Goal: Find specific page/section: Find specific page/section

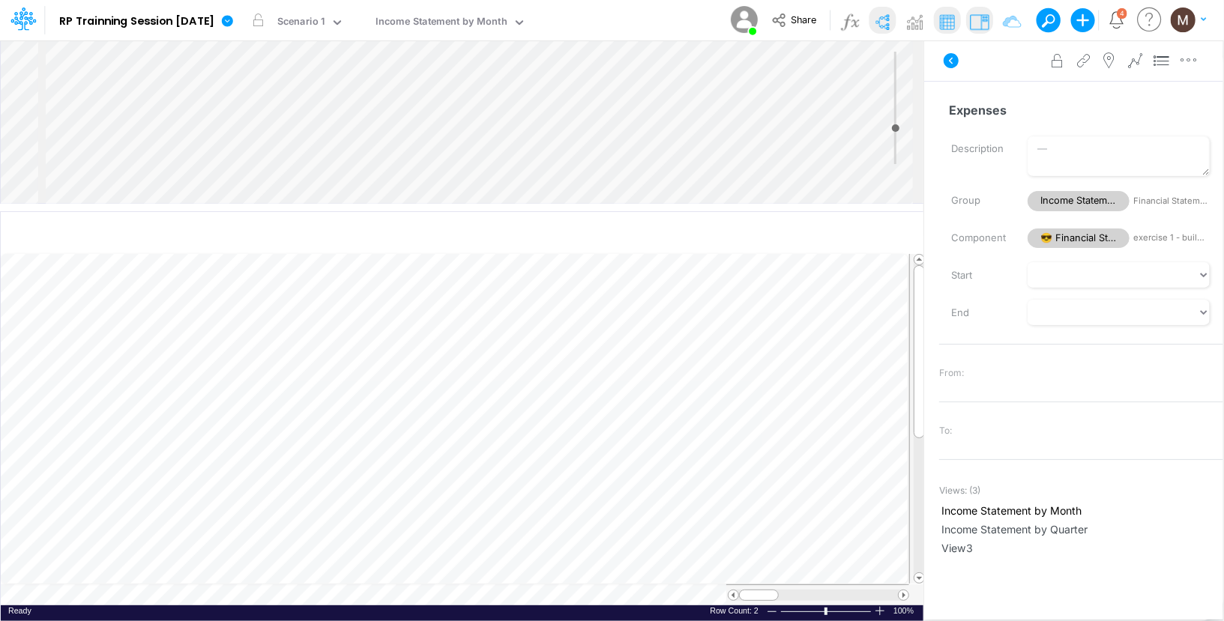
scroll to position [7, 1]
click at [13, 23] on icon at bounding box center [22, 18] width 25 height 25
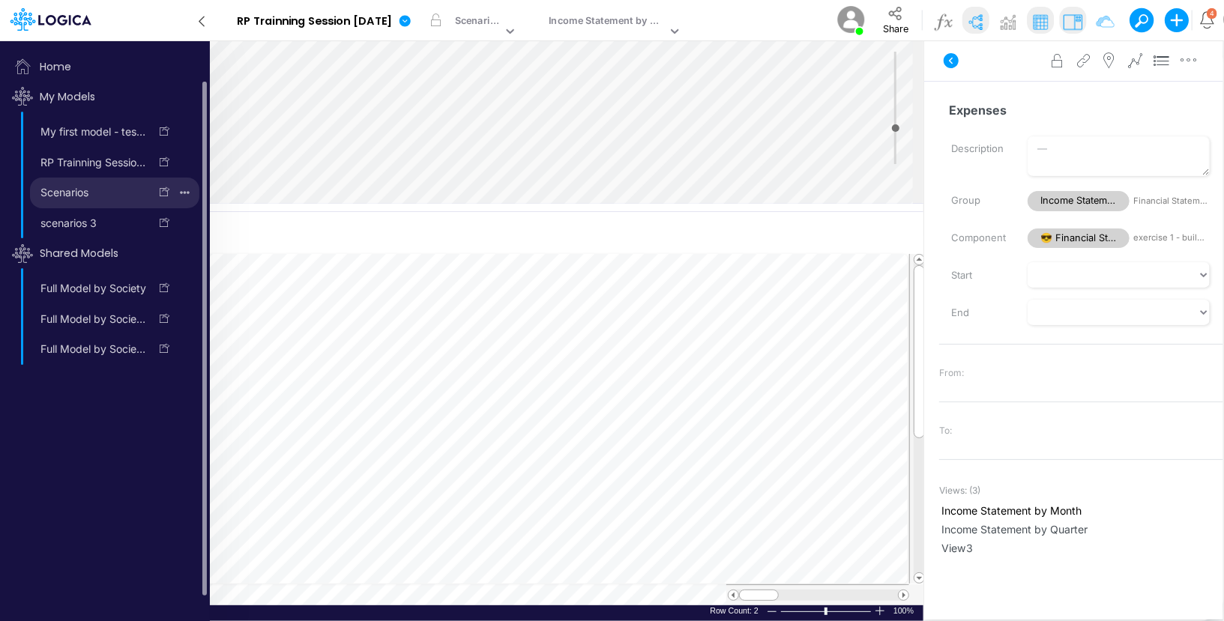
click at [100, 199] on link "Scenarios" at bounding box center [89, 193] width 119 height 24
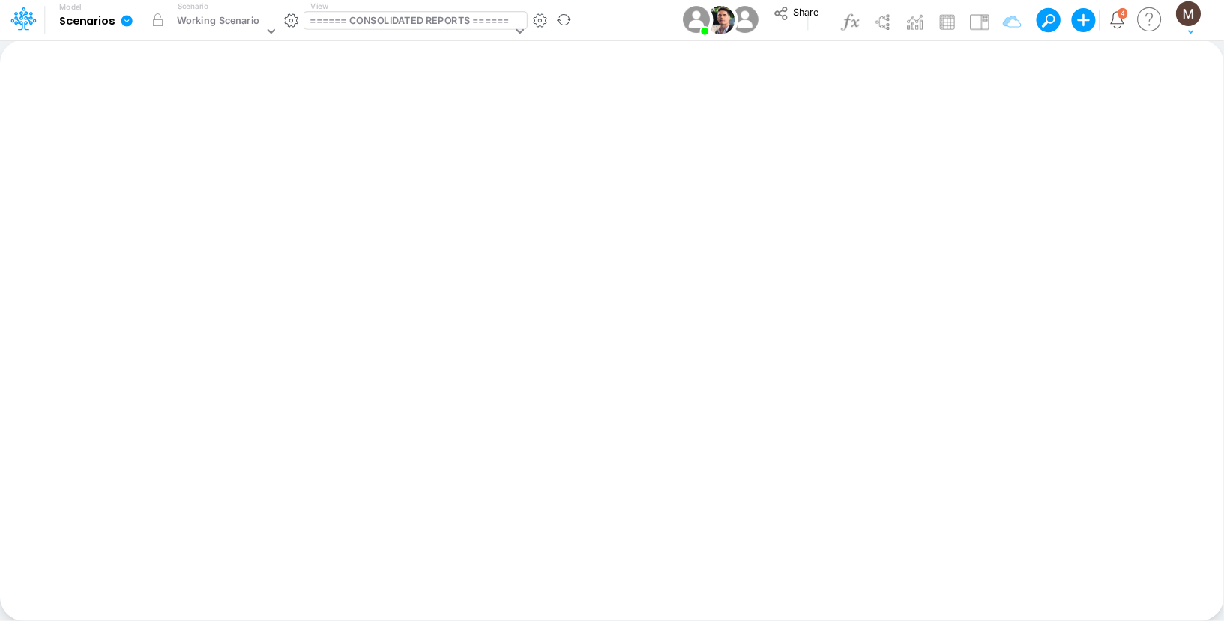
click at [459, 22] on div "====== CONSOLIDATED REPORTS ======" at bounding box center [409, 21] width 199 height 17
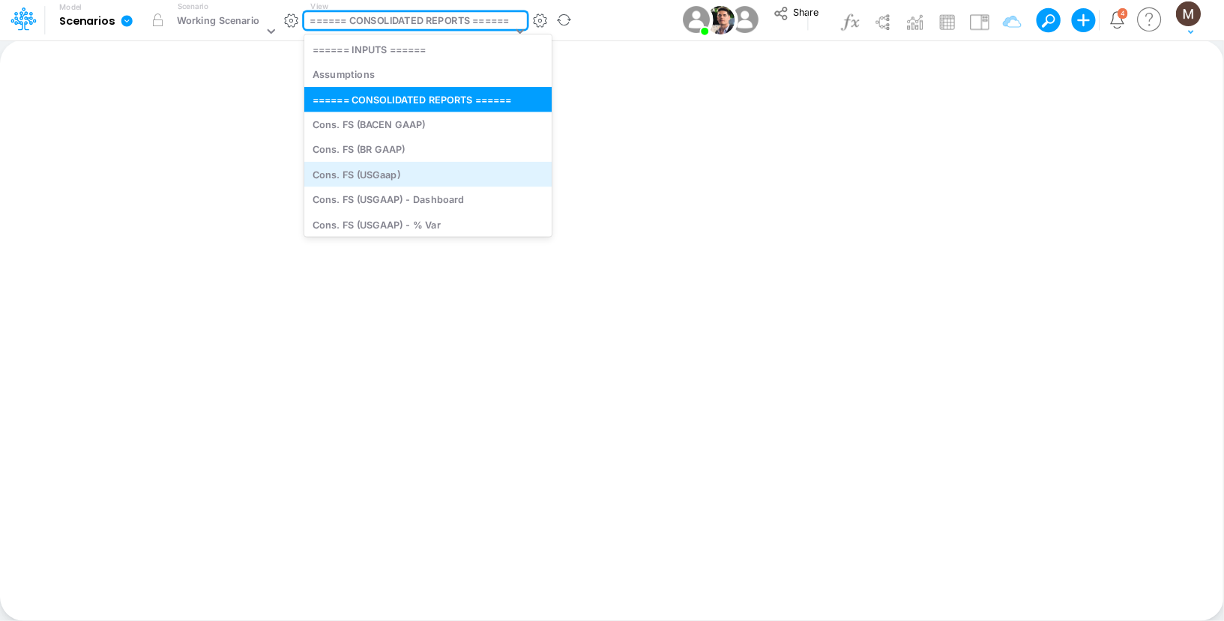
click at [377, 179] on div "Cons. FS (USGaap)" at bounding box center [427, 174] width 247 height 25
type input "Consolidated FS - USGAAP"
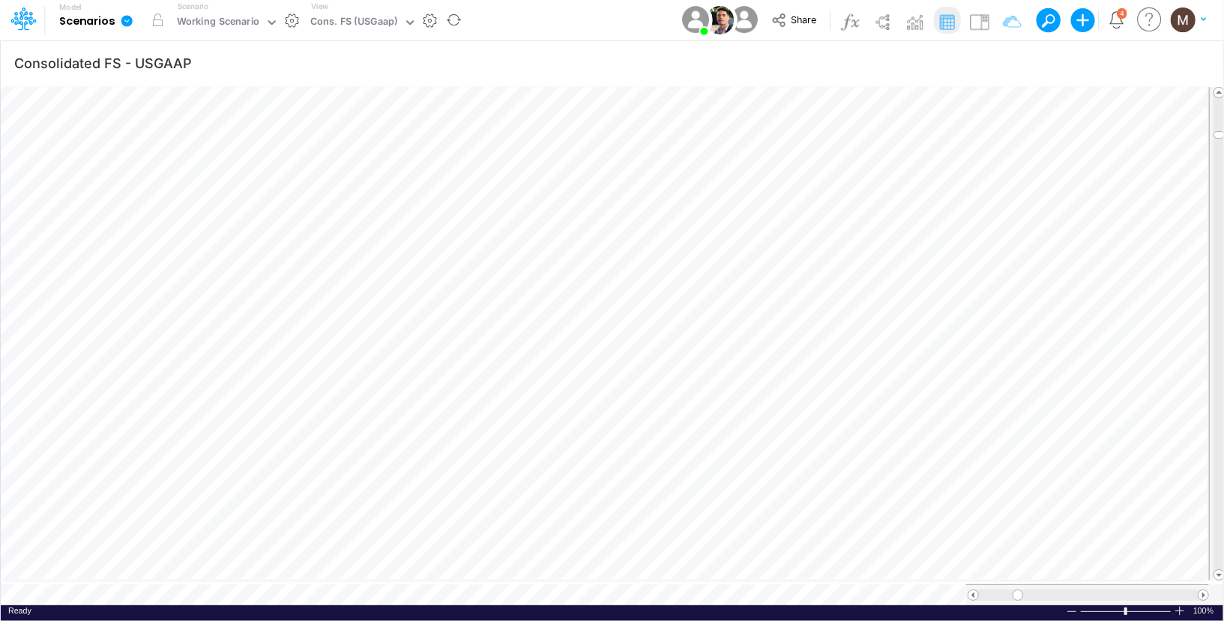
scroll to position [7, 1]
click at [987, 22] on img at bounding box center [979, 22] width 24 height 24
